Goal: Find specific page/section: Find specific page/section

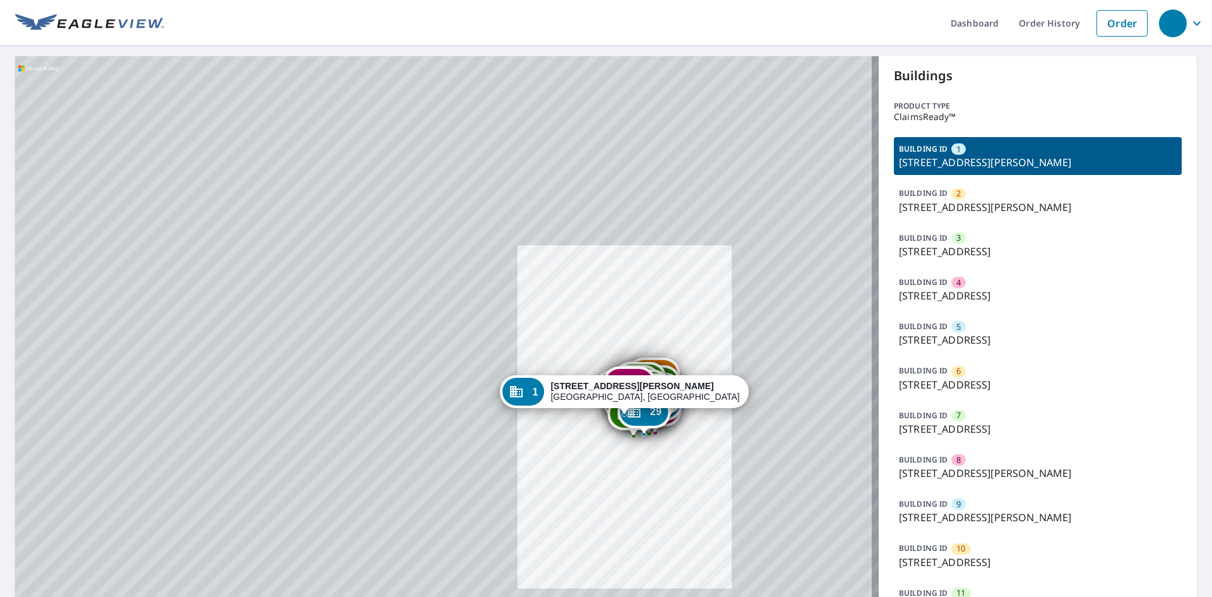
drag, startPoint x: 802, startPoint y: 439, endPoint x: 632, endPoint y: 430, distance: 170.7
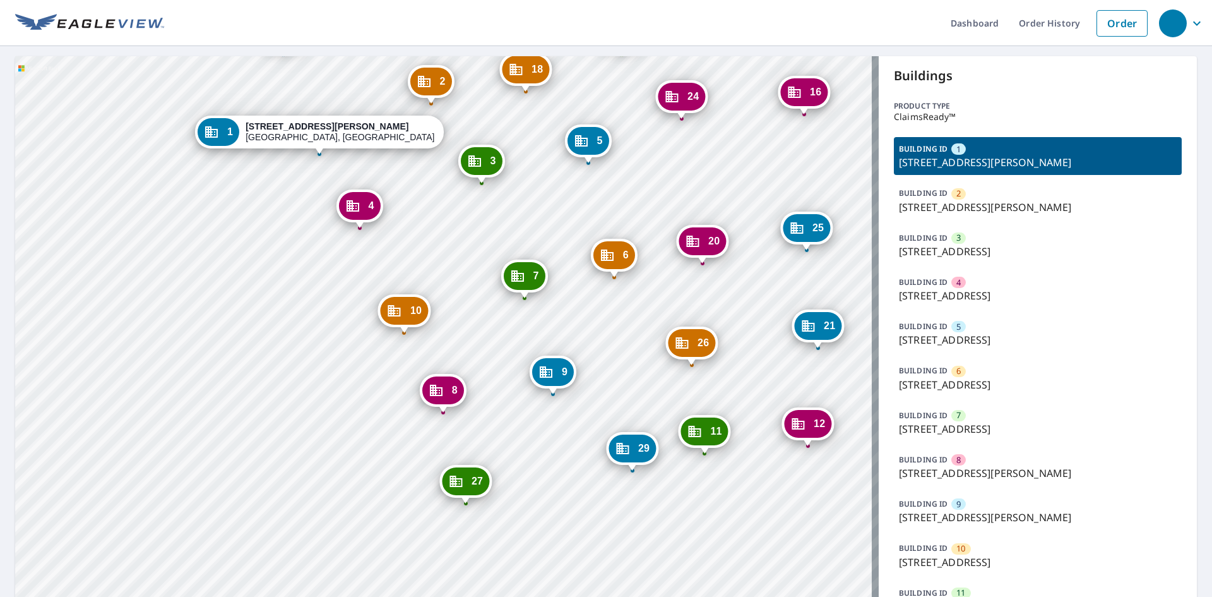
drag, startPoint x: 307, startPoint y: 398, endPoint x: 305, endPoint y: 350, distance: 48.0
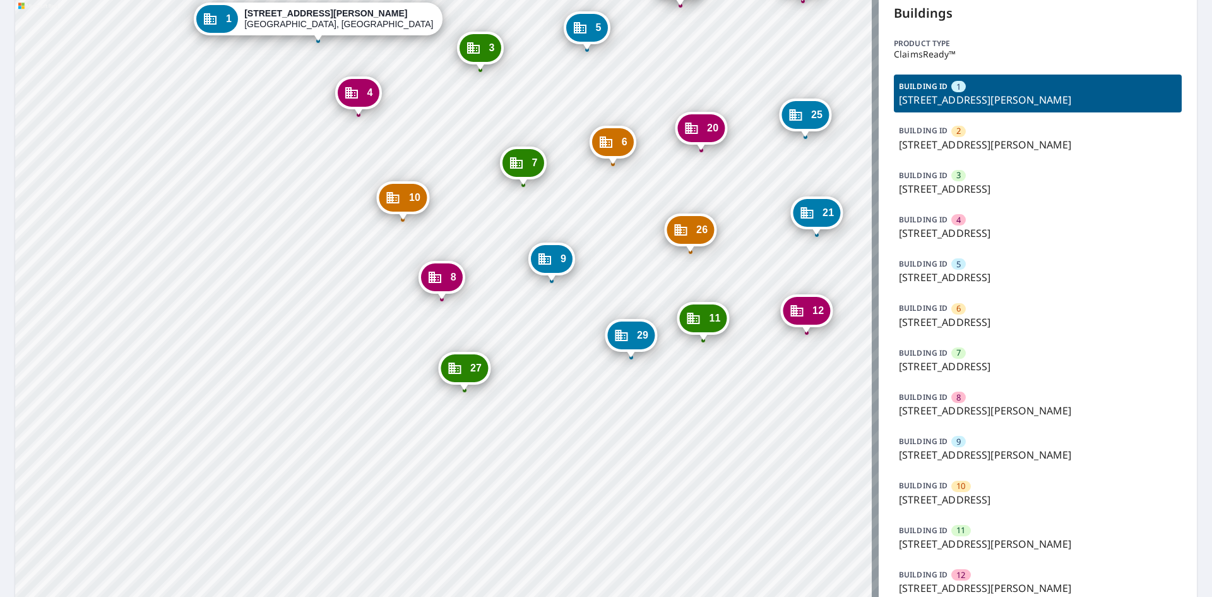
scroll to position [189, 0]
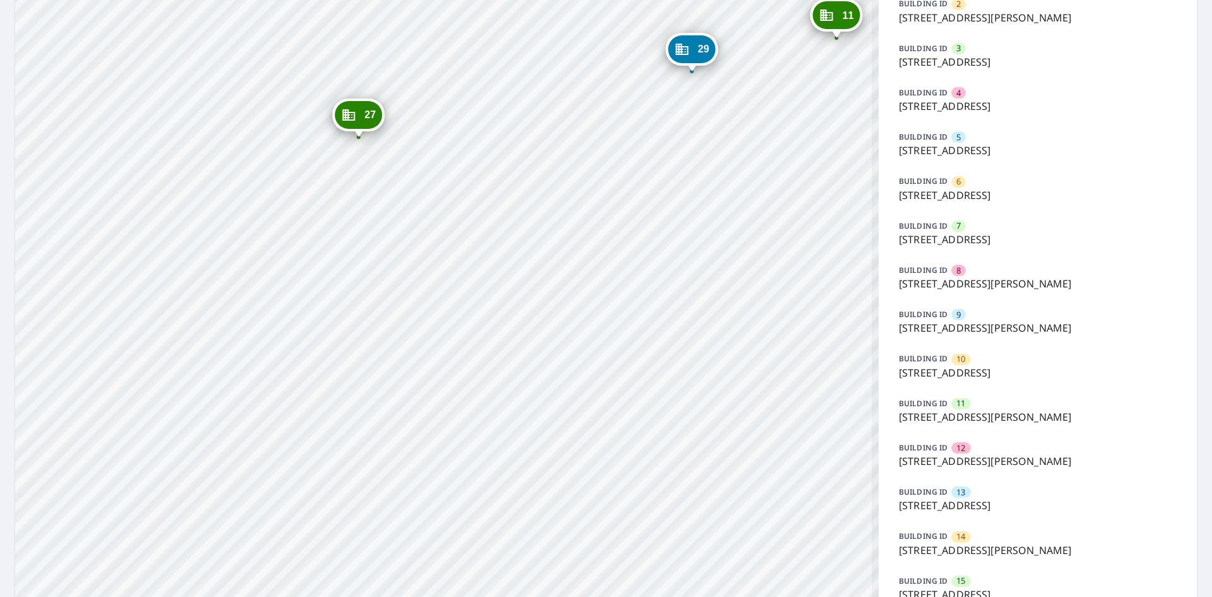
click at [598, 400] on div "2 [STREET_ADDRESS] 3 [STREET_ADDRESS][PERSON_NAME] 4 [STREET_ADDRESS][PERSON_NA…" at bounding box center [447, 552] width 864 height 1371
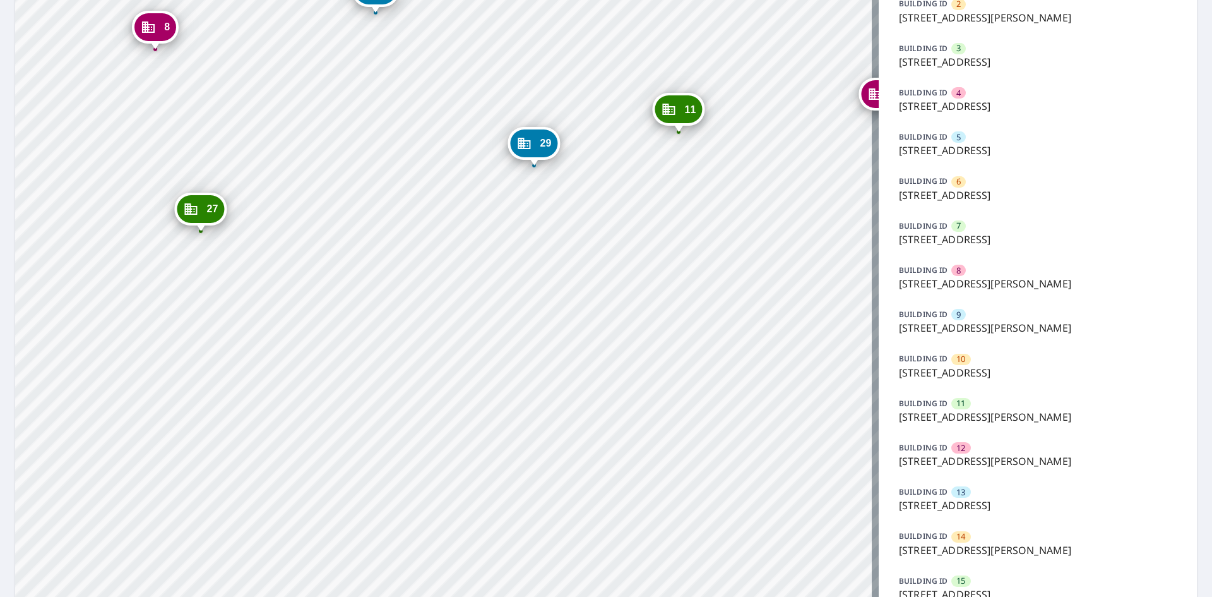
drag, startPoint x: 408, startPoint y: 489, endPoint x: 450, endPoint y: 405, distance: 93.7
click at [405, 492] on div "2 [STREET_ADDRESS] 3 [STREET_ADDRESS][PERSON_NAME] 4 [STREET_ADDRESS][PERSON_NA…" at bounding box center [447, 552] width 864 height 1371
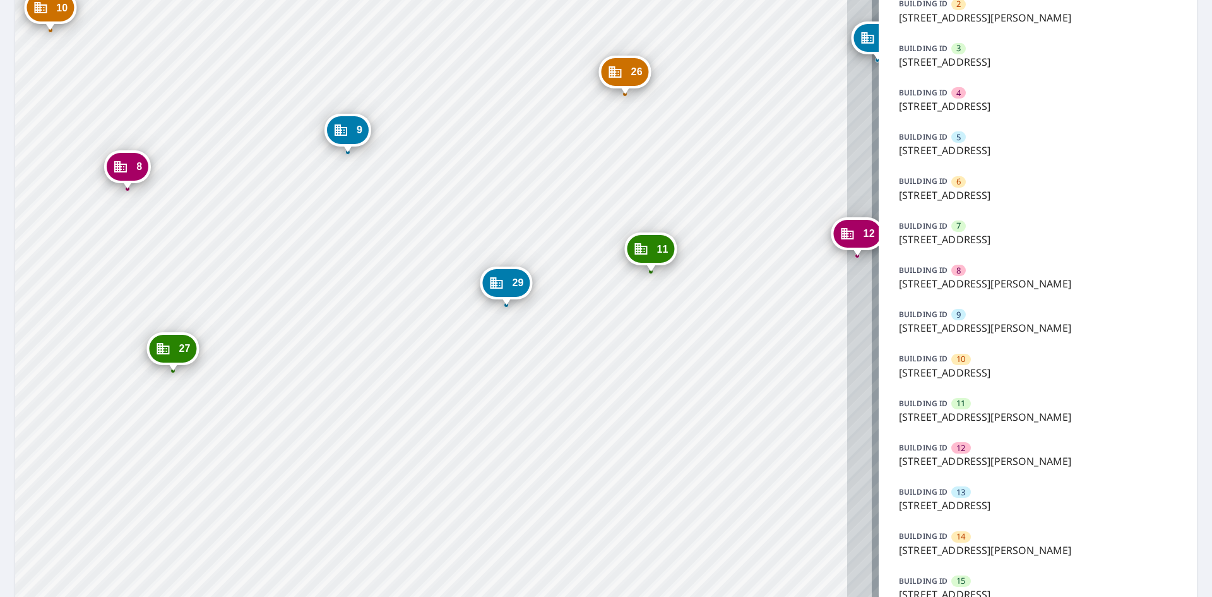
drag, startPoint x: 477, startPoint y: 295, endPoint x: 453, endPoint y: 432, distance: 139.8
click at [453, 432] on div "2 [STREET_ADDRESS] 3 [STREET_ADDRESS][PERSON_NAME] 4 [STREET_ADDRESS][PERSON_NA…" at bounding box center [447, 552] width 864 height 1371
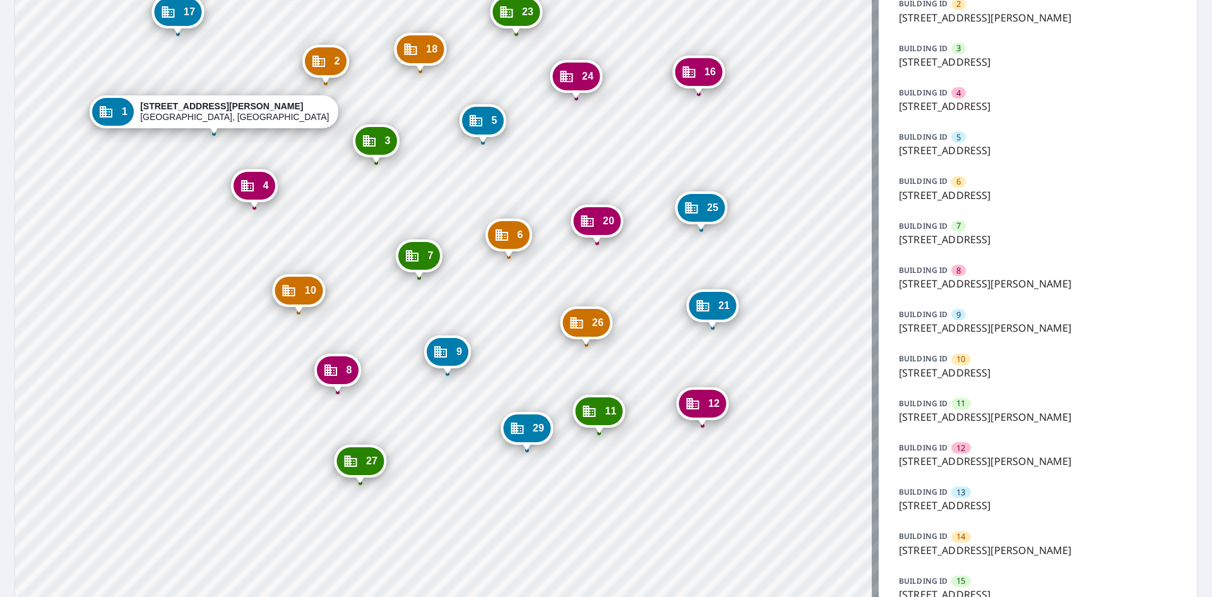
drag, startPoint x: 581, startPoint y: 403, endPoint x: 626, endPoint y: 492, distance: 99.1
click at [626, 492] on div "2 [STREET_ADDRESS] 3 [STREET_ADDRESS][PERSON_NAME] 4 [STREET_ADDRESS][PERSON_NA…" at bounding box center [447, 552] width 864 height 1371
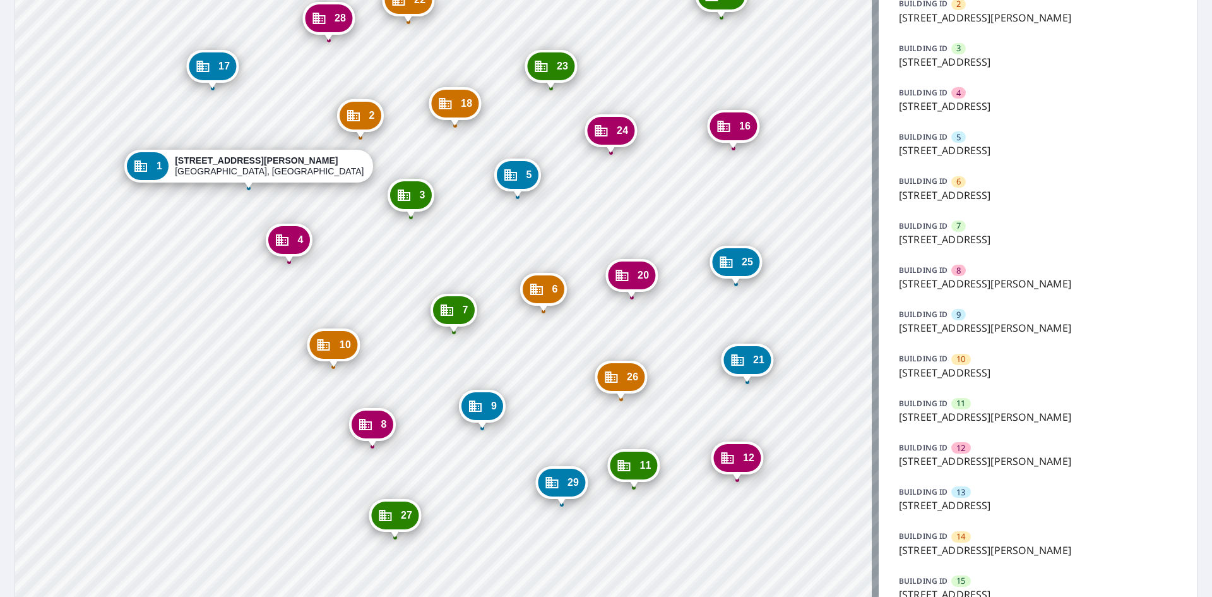
drag, startPoint x: 376, startPoint y: 397, endPoint x: 419, endPoint y: 450, distance: 67.8
click at [413, 455] on div "2 [STREET_ADDRESS] 3 [STREET_ADDRESS][PERSON_NAME] 4 [STREET_ADDRESS][PERSON_NA…" at bounding box center [447, 552] width 864 height 1371
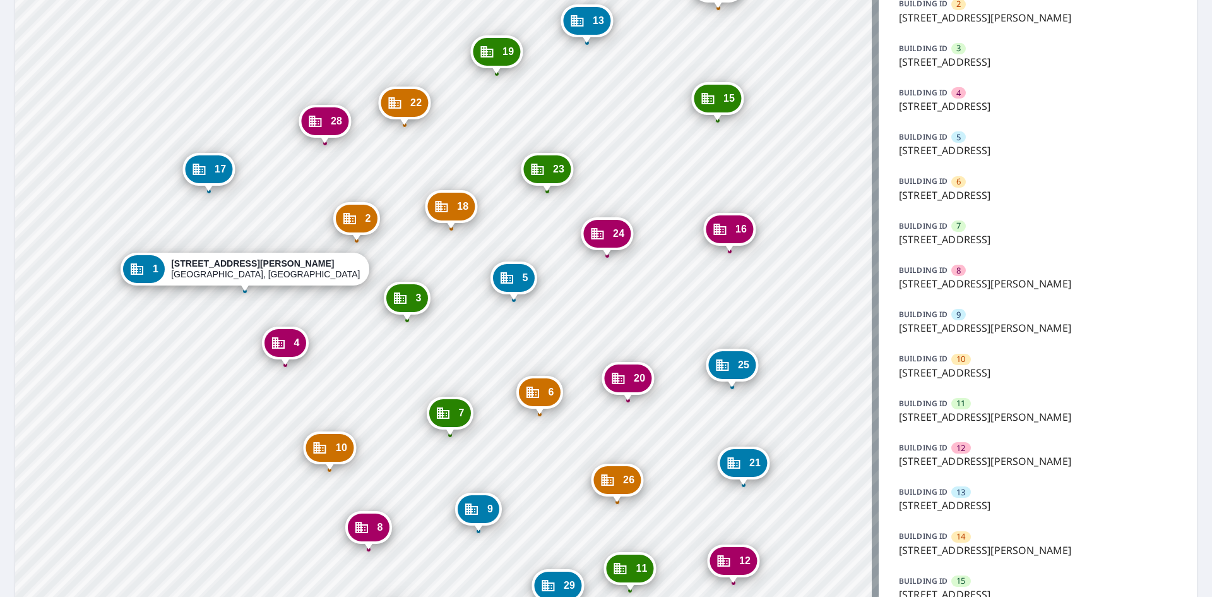
drag, startPoint x: 431, startPoint y: 357, endPoint x: 424, endPoint y: 419, distance: 63.0
click at [424, 419] on div "2 [STREET_ADDRESS] 3 [STREET_ADDRESS][PERSON_NAME] 4 [STREET_ADDRESS][PERSON_NA…" at bounding box center [447, 552] width 864 height 1371
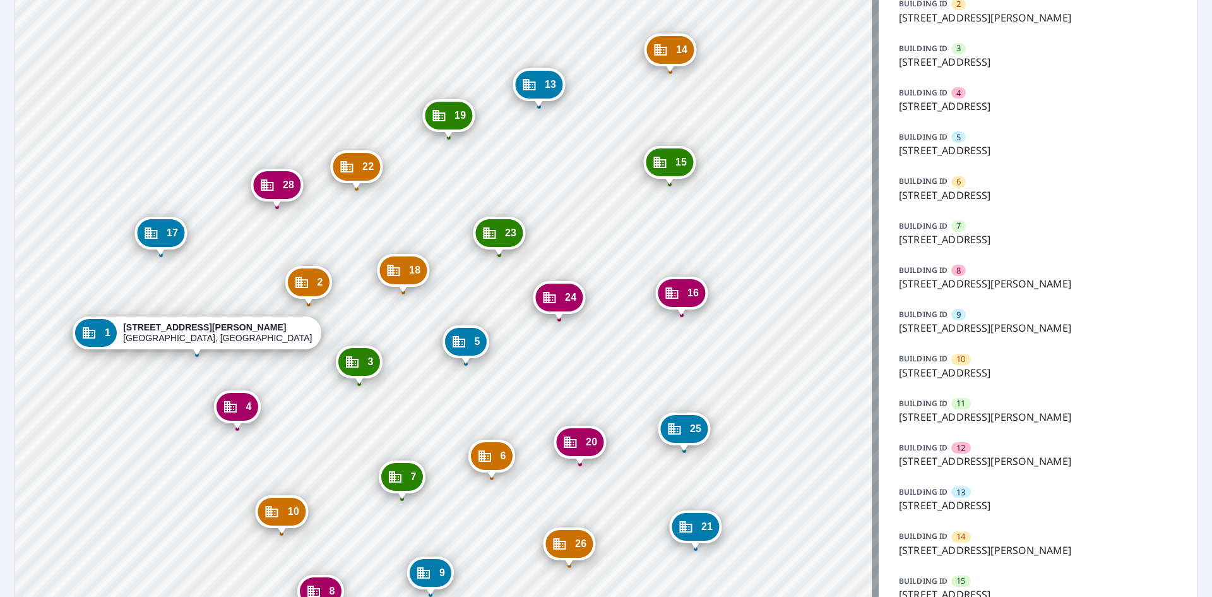
drag, startPoint x: 522, startPoint y: 421, endPoint x: 482, endPoint y: 465, distance: 59.5
click at [482, 467] on div "6" at bounding box center [492, 456] width 42 height 28
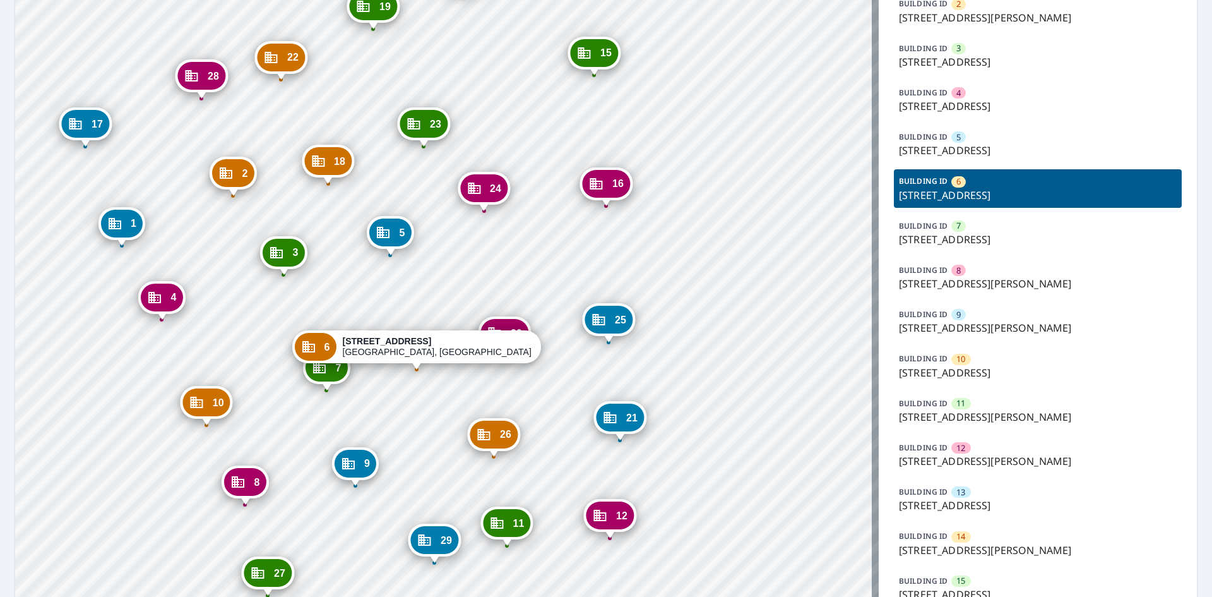
drag, startPoint x: 511, startPoint y: 453, endPoint x: 487, endPoint y: 302, distance: 152.8
click at [483, 293] on div "1 [STREET_ADDRESS] 2 [STREET_ADDRESS] 3 [STREET_ADDRESS][PERSON_NAME] 4 [STREET…" at bounding box center [447, 552] width 864 height 1371
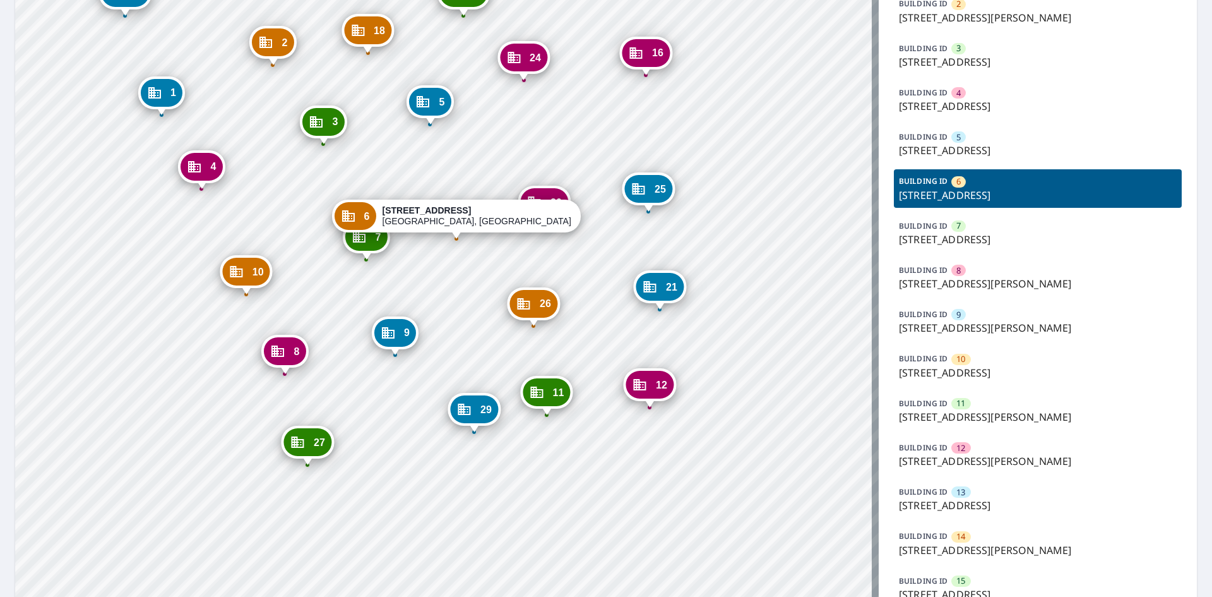
drag, startPoint x: 453, startPoint y: 391, endPoint x: 465, endPoint y: 350, distance: 42.1
click at [465, 350] on div "1 [STREET_ADDRESS] 2 [STREET_ADDRESS] 3 [STREET_ADDRESS][PERSON_NAME] 4 [STREET…" at bounding box center [447, 552] width 864 height 1371
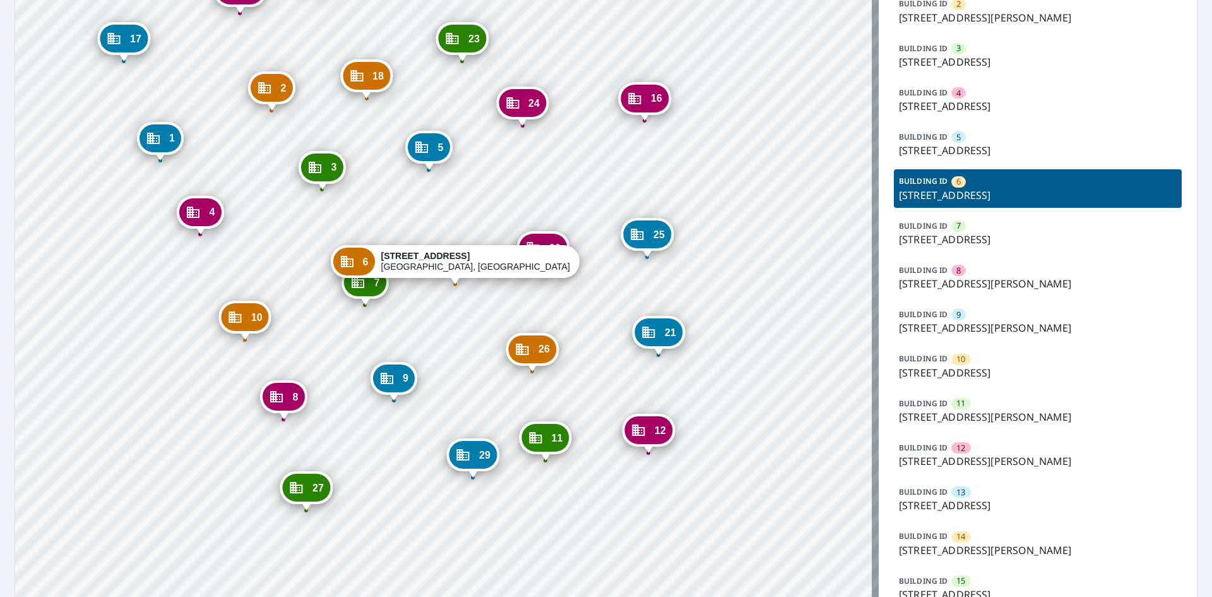
drag, startPoint x: 400, startPoint y: 442, endPoint x: 400, endPoint y: 453, distance: 11.4
click at [400, 453] on div "1 [STREET_ADDRESS] 2 [STREET_ADDRESS] 3 [STREET_ADDRESS][PERSON_NAME] 4 [STREET…" at bounding box center [447, 552] width 864 height 1371
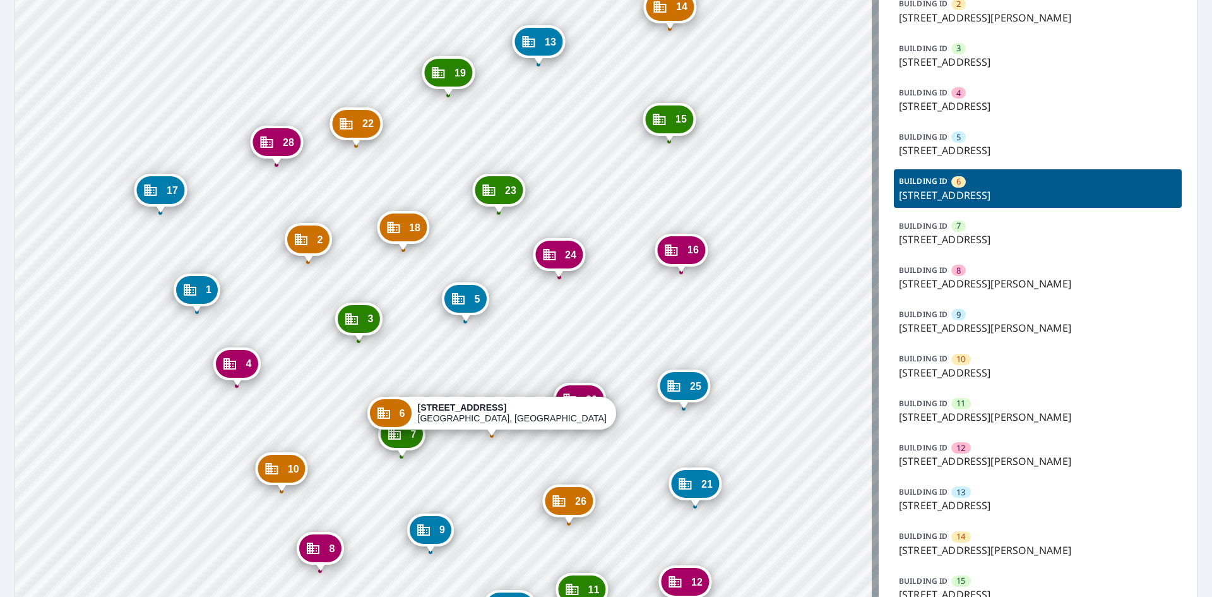
drag, startPoint x: 441, startPoint y: 371, endPoint x: 452, endPoint y: 417, distance: 46.9
click at [458, 435] on div "6 [STREET_ADDRESS][PERSON_NAME]" at bounding box center [491, 415] width 249 height 39
